Goal: Task Accomplishment & Management: Manage account settings

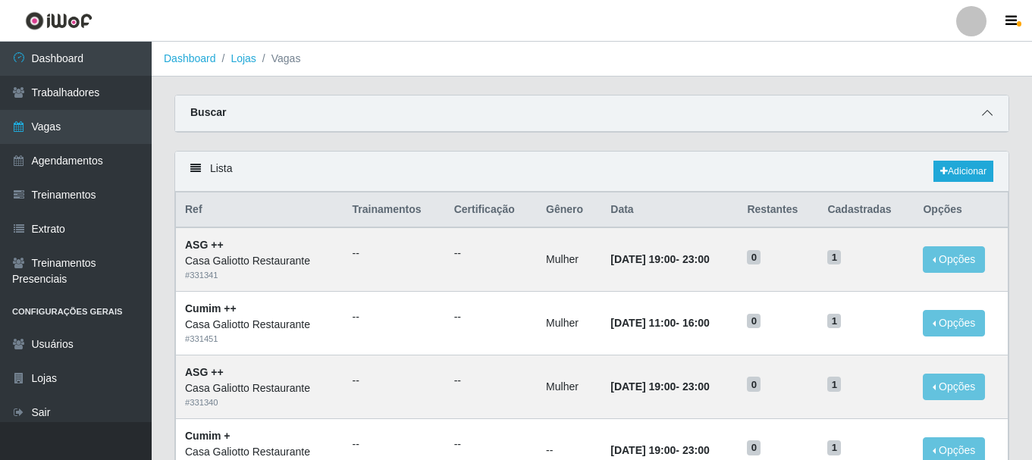
click at [990, 118] on icon at bounding box center [987, 113] width 11 height 11
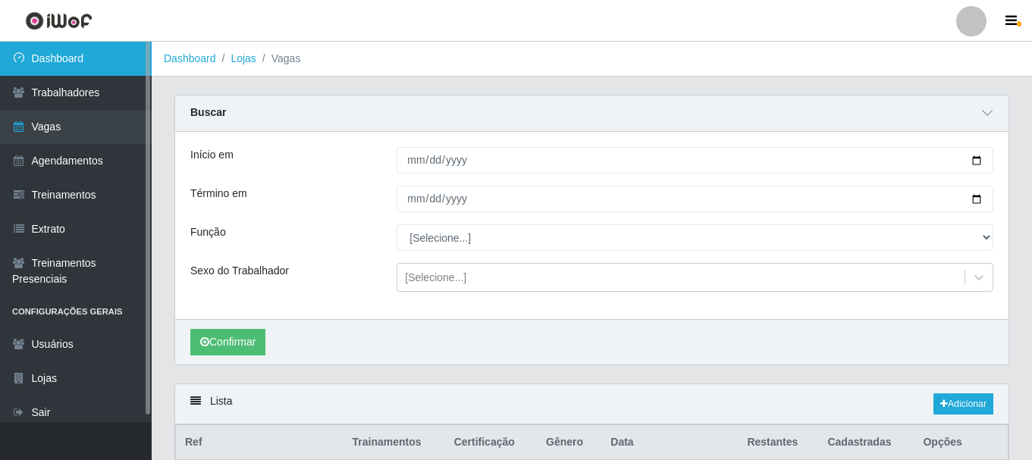
click at [128, 61] on link "Dashboard" at bounding box center [76, 59] width 152 height 34
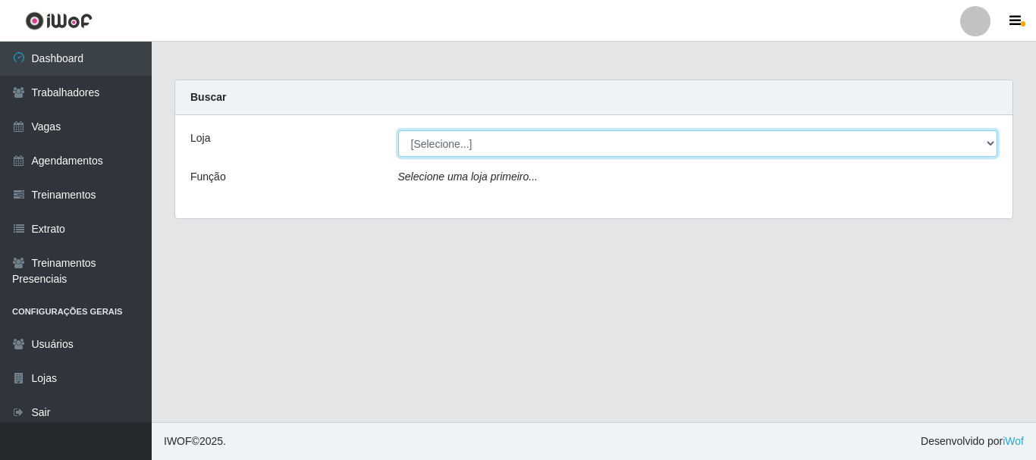
click at [474, 140] on select "[Selecione...] [GEOGRAPHIC_DATA]" at bounding box center [698, 143] width 600 height 27
select select "279"
click at [398, 130] on select "[Selecione...] [GEOGRAPHIC_DATA]" at bounding box center [698, 143] width 600 height 27
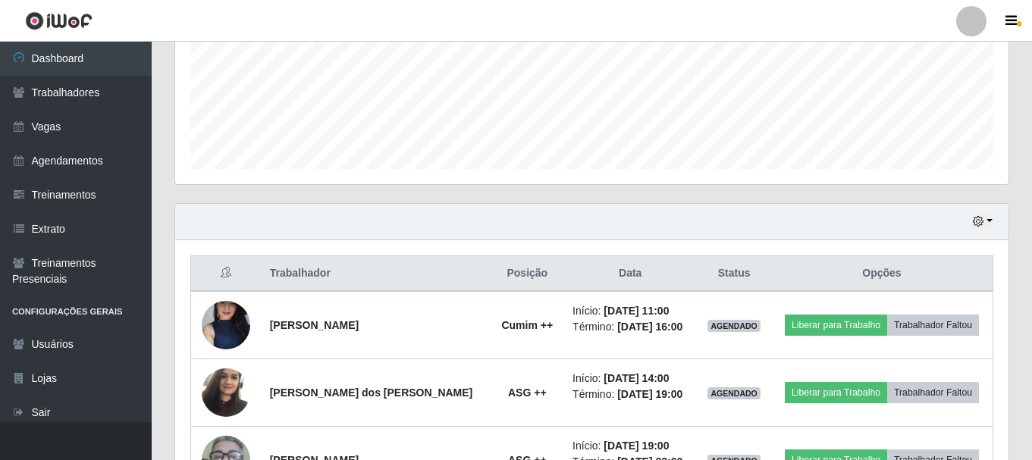
scroll to position [455, 0]
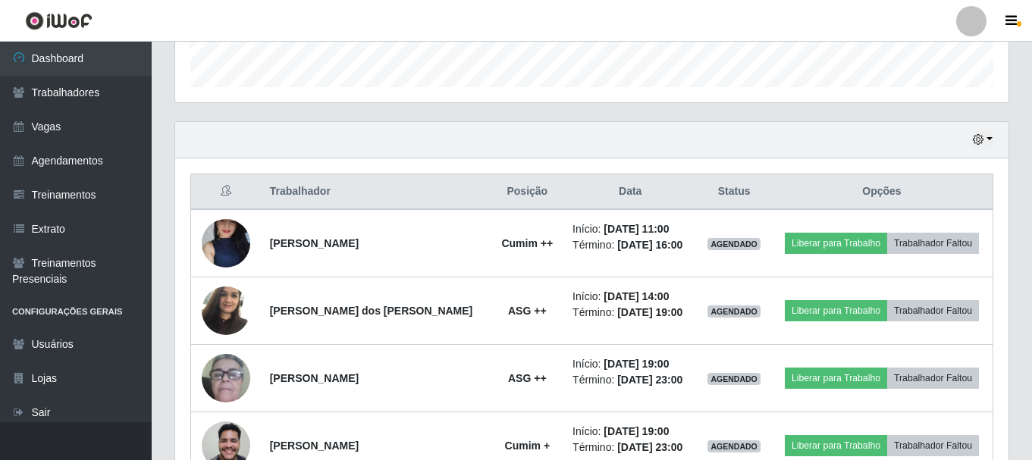
click at [993, 137] on div "Hoje 1 dia 3 dias 1 Semana Não encerrados" at bounding box center [591, 140] width 833 height 36
click at [990, 140] on button "button" at bounding box center [982, 139] width 21 height 17
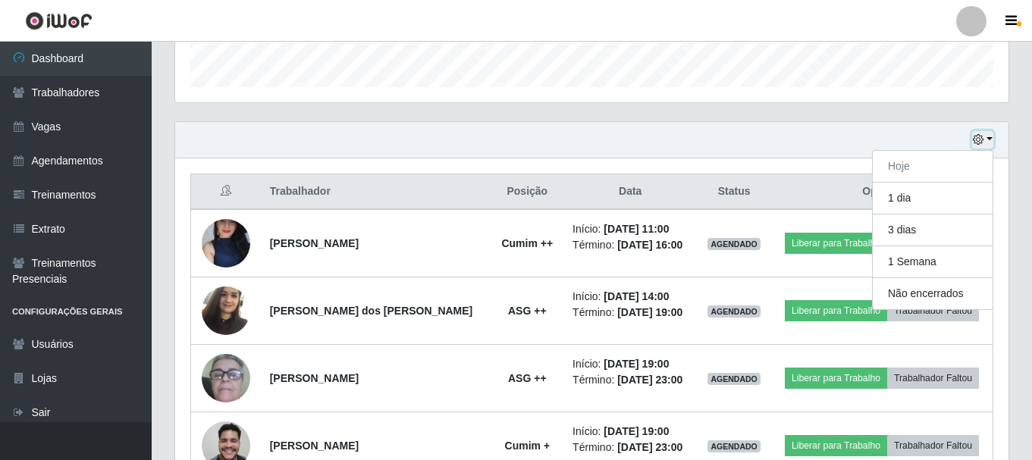
click at [990, 140] on button "button" at bounding box center [982, 139] width 21 height 17
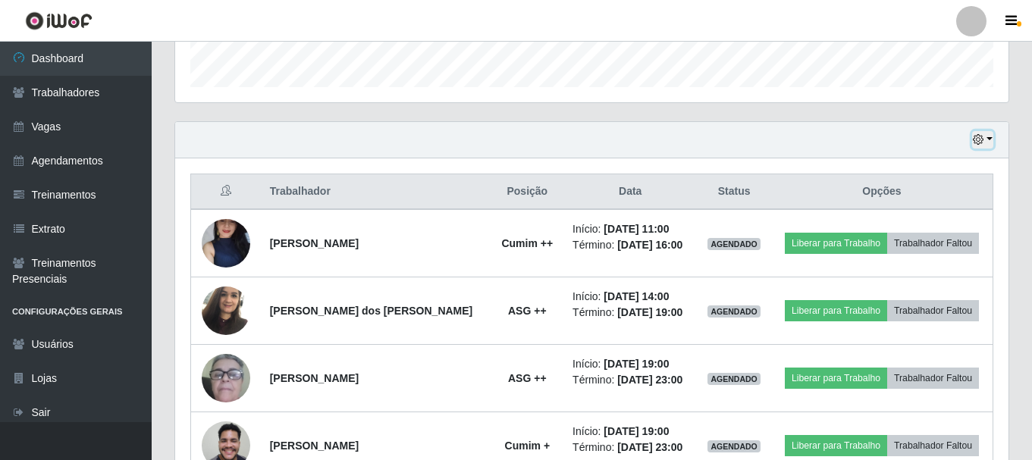
click at [990, 140] on button "button" at bounding box center [982, 139] width 21 height 17
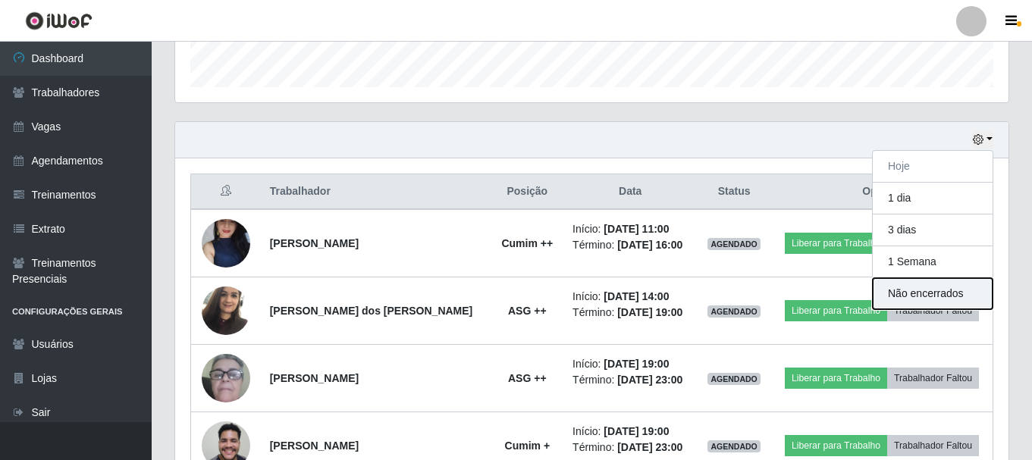
click at [925, 287] on button "Não encerrados" at bounding box center [933, 293] width 120 height 31
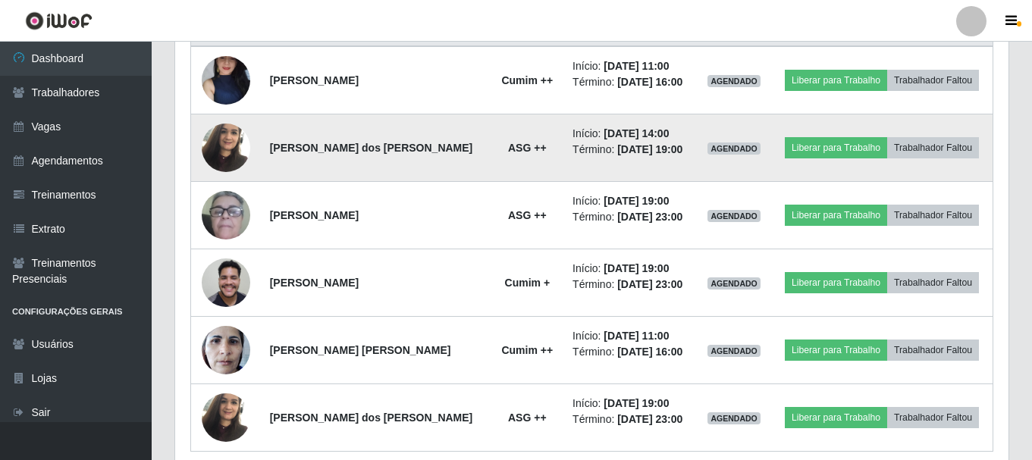
scroll to position [530, 0]
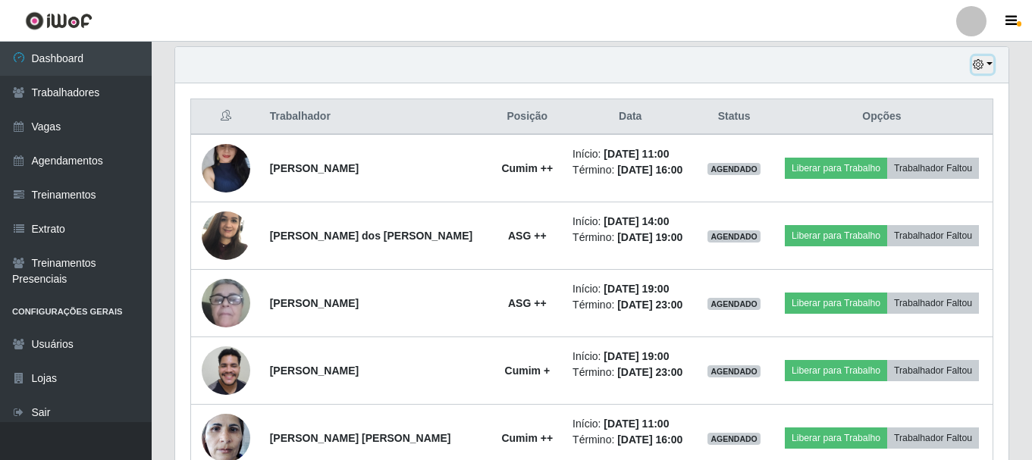
click at [987, 70] on button "button" at bounding box center [982, 64] width 21 height 17
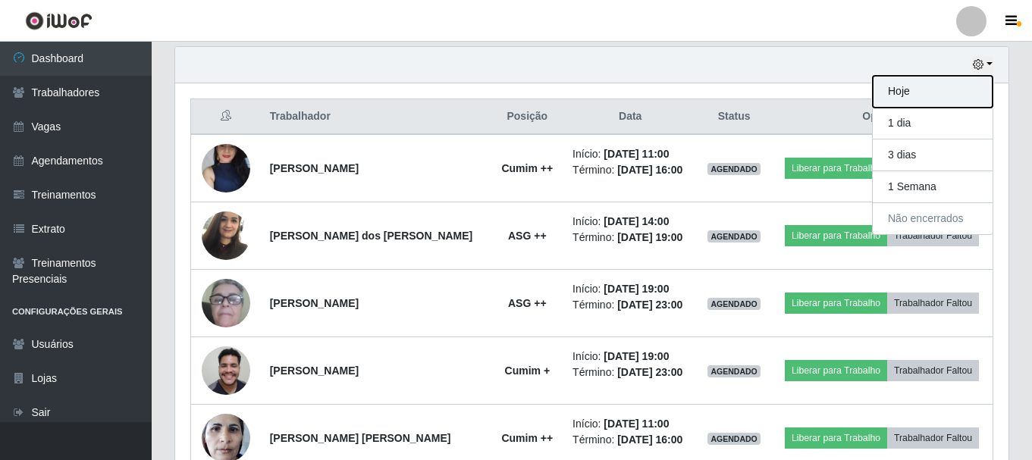
click at [947, 89] on button "Hoje" at bounding box center [933, 92] width 120 height 32
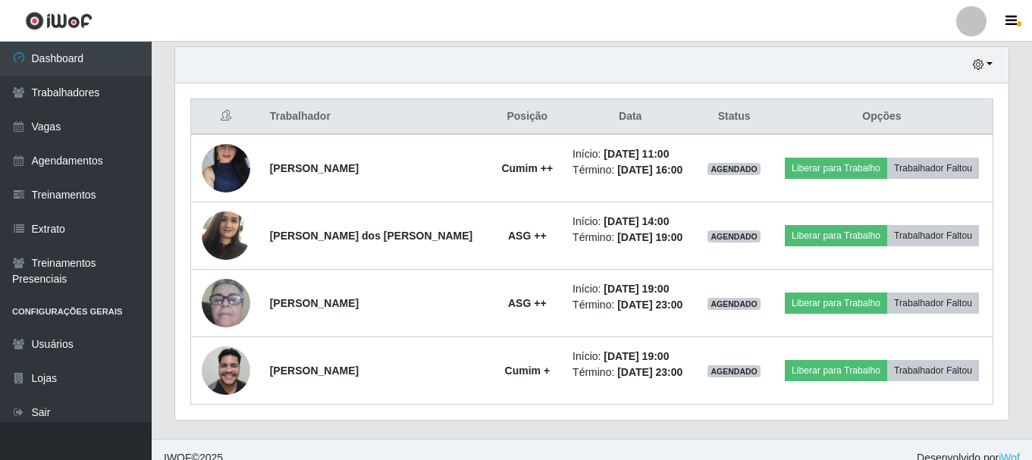
scroll to position [547, 0]
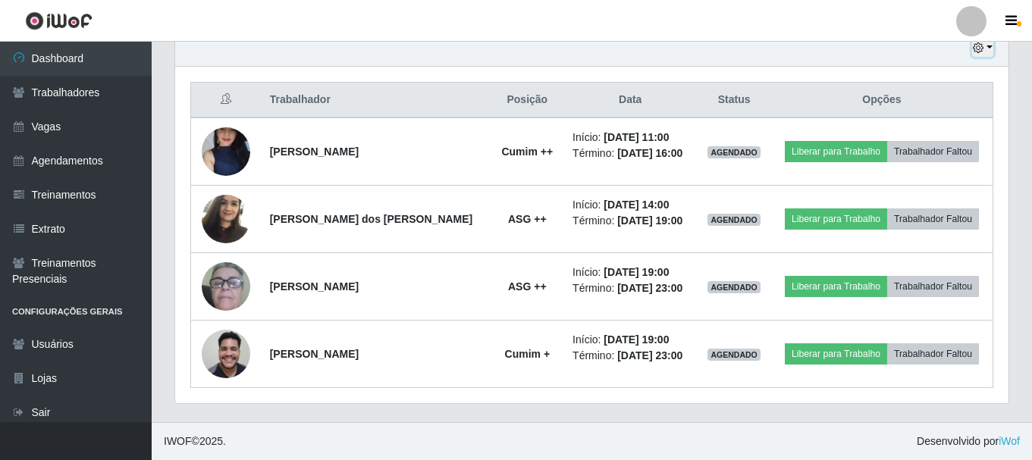
click at [991, 49] on button "button" at bounding box center [982, 47] width 21 height 17
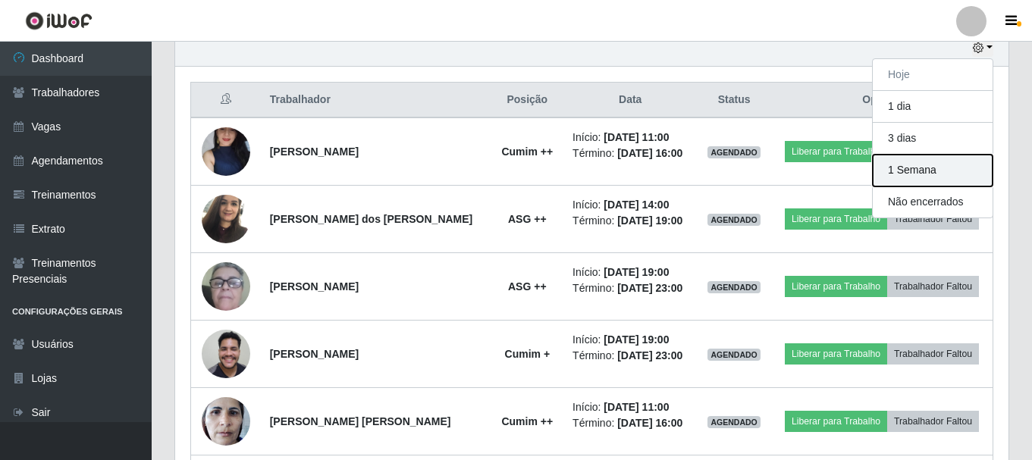
click at [940, 165] on button "1 Semana" at bounding box center [933, 171] width 120 height 32
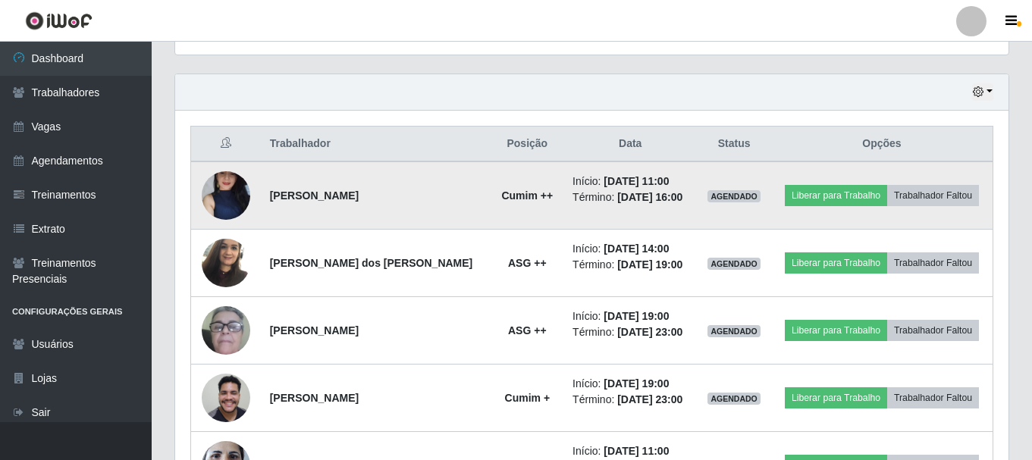
scroll to position [530, 0]
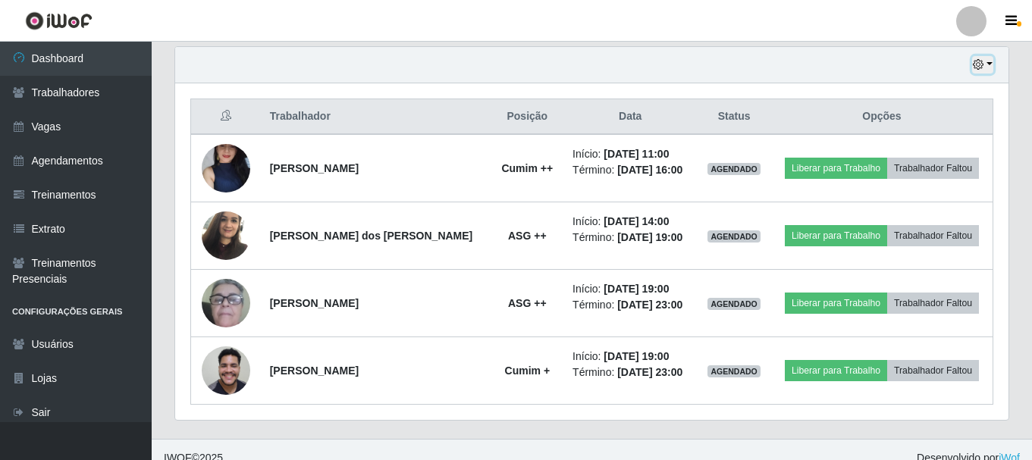
click at [973, 64] on icon "button" at bounding box center [978, 64] width 11 height 11
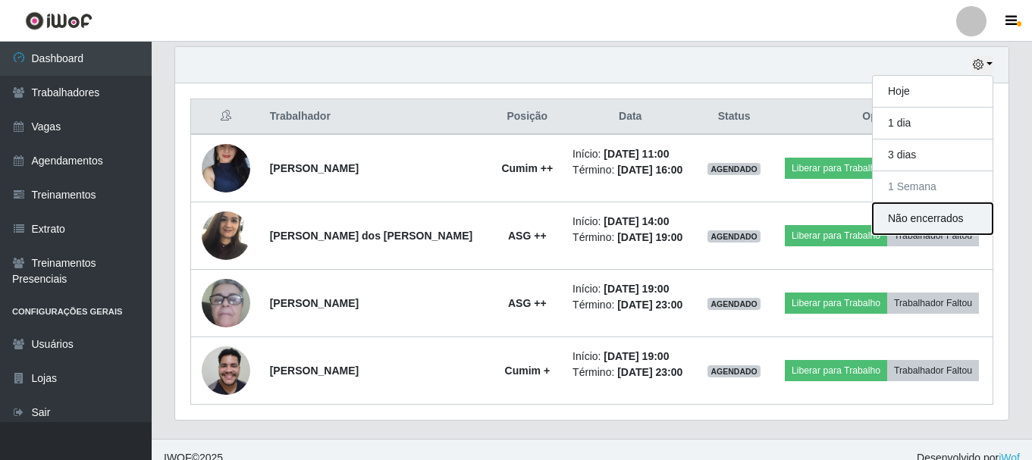
click at [933, 214] on button "Não encerrados" at bounding box center [933, 218] width 120 height 31
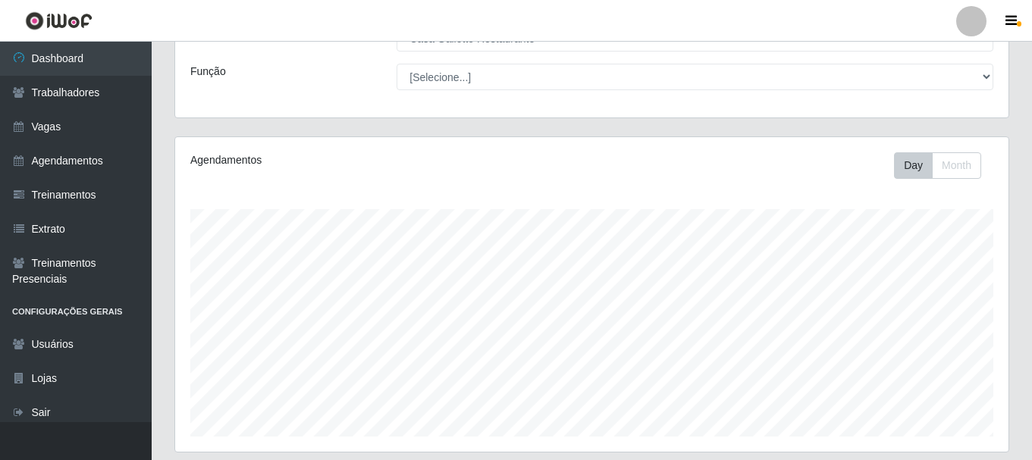
scroll to position [75, 0]
